Goal: Information Seeking & Learning: Find specific fact

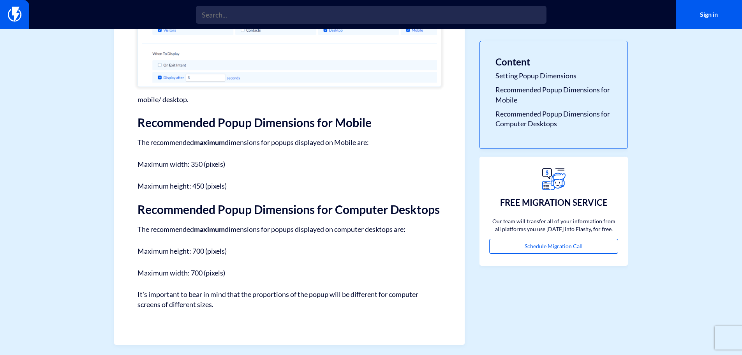
scroll to position [608, 0]
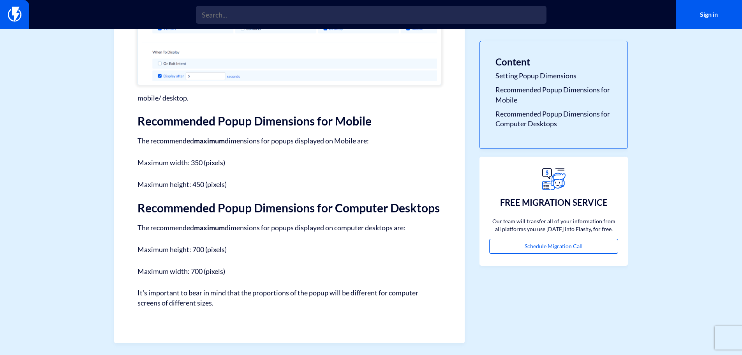
click at [226, 123] on h2 "Recommended Popup Dimensions for Mobile" at bounding box center [290, 121] width 304 height 13
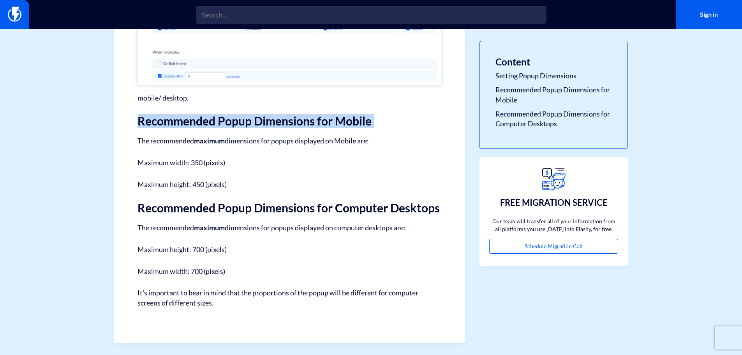
click at [226, 123] on h2 "Recommended Popup Dimensions for Mobile" at bounding box center [290, 121] width 304 height 13
click at [253, 123] on h2 "Recommended Popup Dimensions for Mobile" at bounding box center [290, 121] width 304 height 13
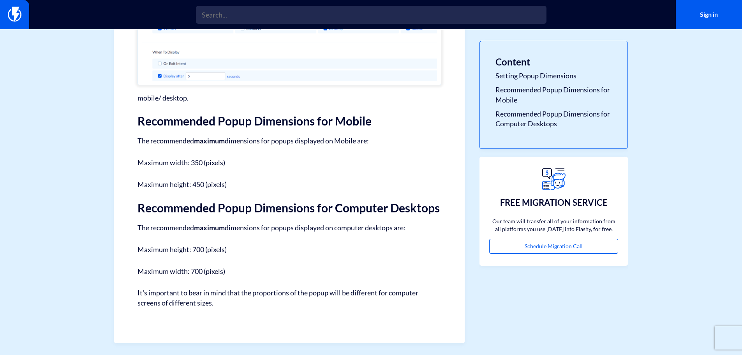
click at [224, 141] on strong "maximum" at bounding box center [209, 140] width 31 height 9
click at [262, 144] on p "The recommended maximum dimensions for popups displayed on Mobile are:" at bounding box center [290, 140] width 304 height 11
click at [285, 138] on p "The recommended maximum dimensions for popups displayed on Mobile are:" at bounding box center [290, 140] width 304 height 11
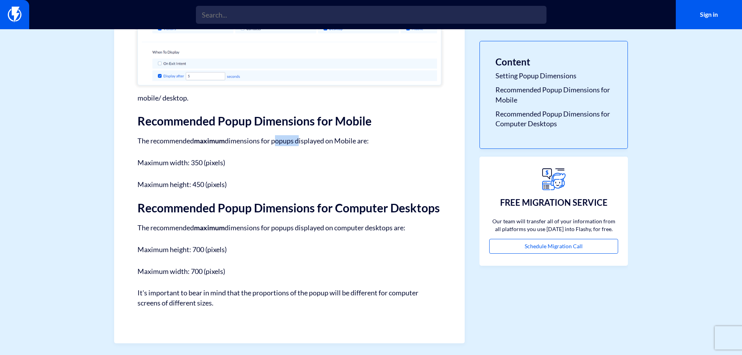
click at [285, 138] on p "The recommended maximum dimensions for popups displayed on Mobile are:" at bounding box center [290, 140] width 304 height 11
click at [308, 138] on p "The recommended maximum dimensions for popups displayed on Mobile are:" at bounding box center [290, 140] width 304 height 11
drag, startPoint x: 258, startPoint y: 280, endPoint x: 254, endPoint y: 275, distance: 6.1
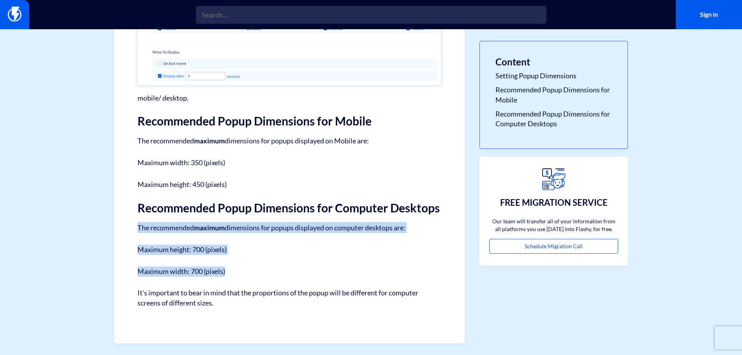
drag, startPoint x: 268, startPoint y: 270, endPoint x: 137, endPoint y: 225, distance: 138.7
drag, startPoint x: 252, startPoint y: 309, endPoint x: 127, endPoint y: 220, distance: 153.2
